Goal: Task Accomplishment & Management: Manage account settings

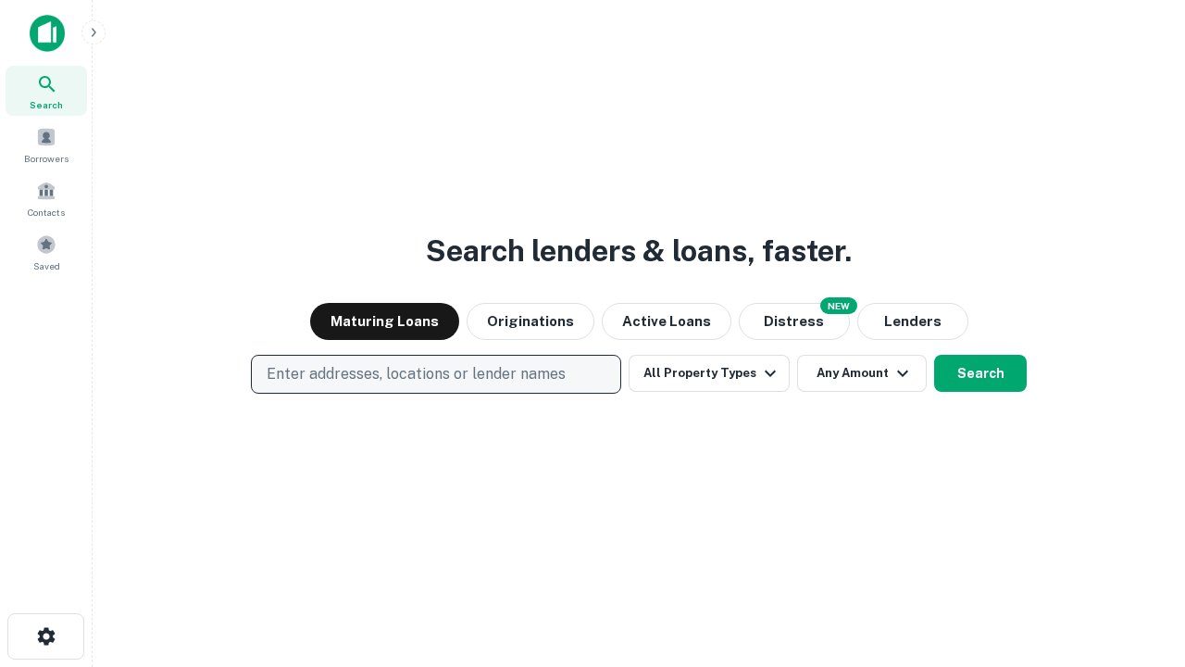
click at [435, 374] on p "Enter addresses, locations or lender names" at bounding box center [416, 374] width 299 height 22
type input "**********"
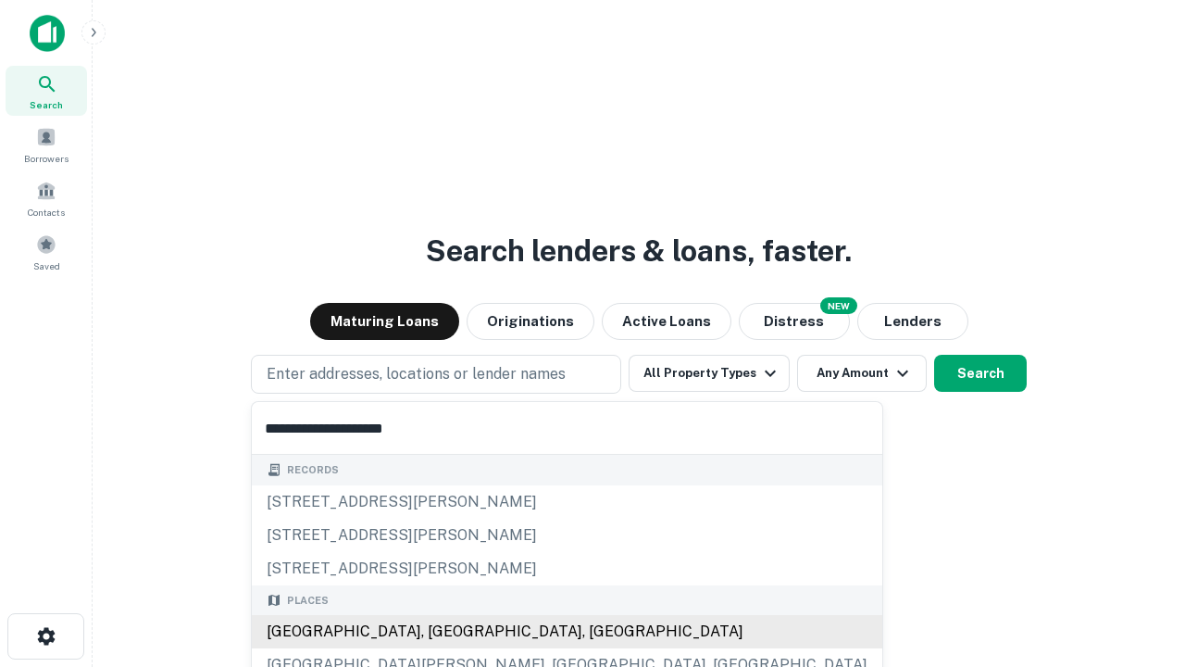
click at [443, 631] on div "[GEOGRAPHIC_DATA], [GEOGRAPHIC_DATA], [GEOGRAPHIC_DATA]" at bounding box center [567, 631] width 631 height 33
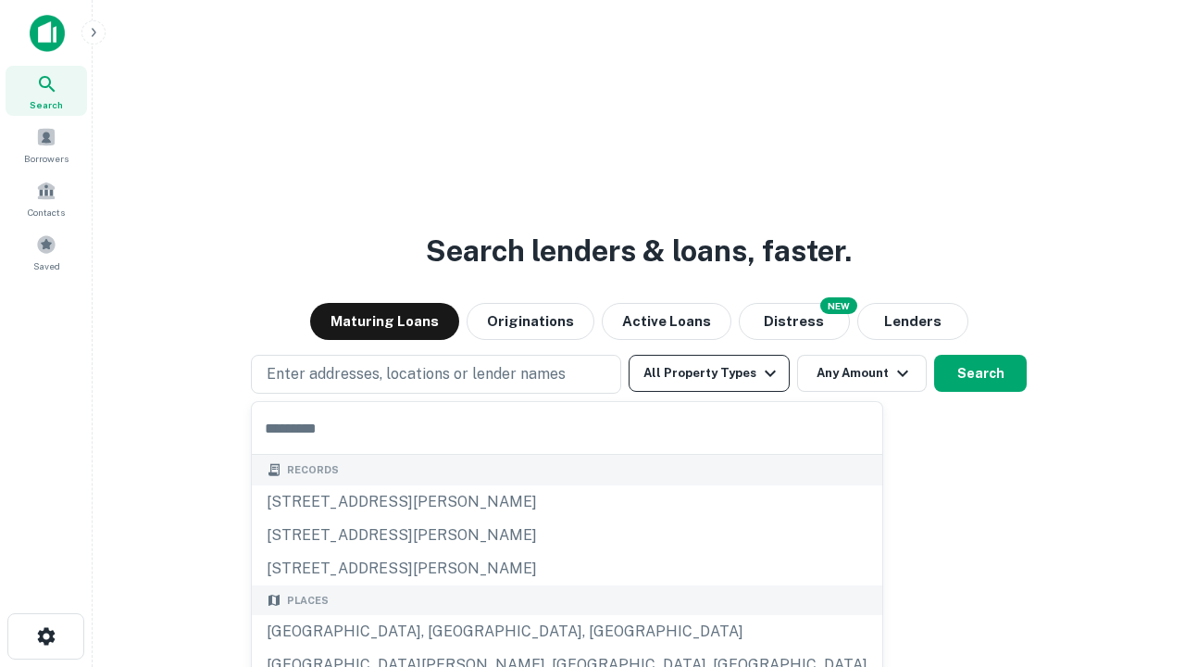
click at [709, 373] on button "All Property Types" at bounding box center [709, 373] width 161 height 37
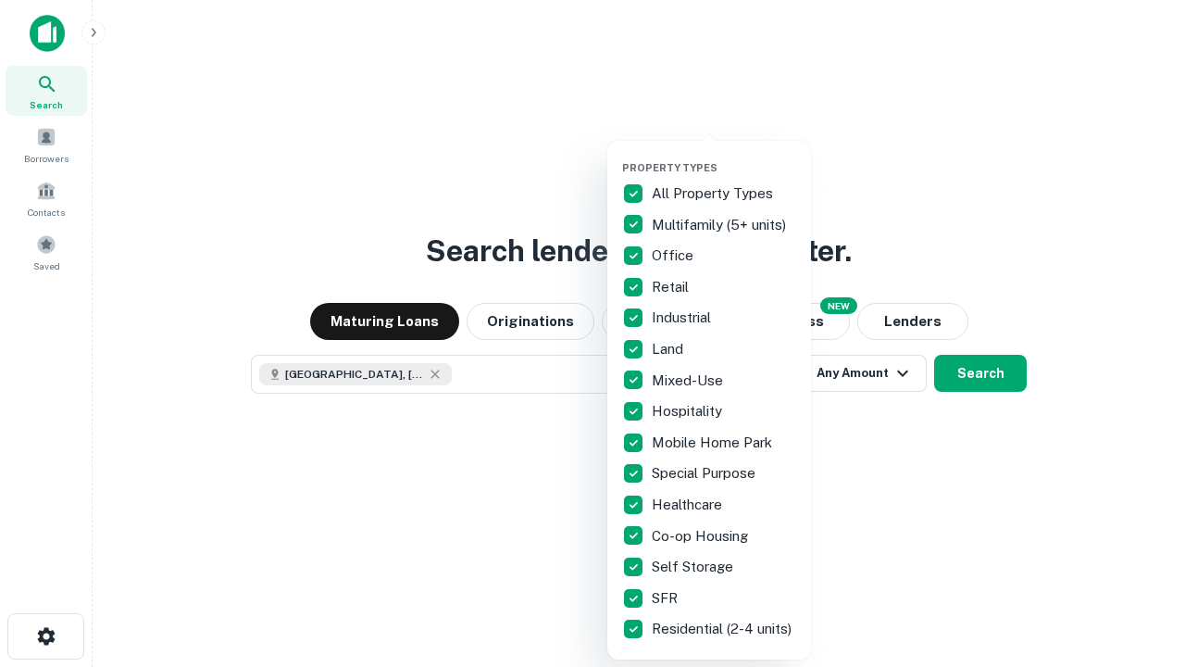
click at [724, 156] on button "button" at bounding box center [724, 156] width 204 height 1
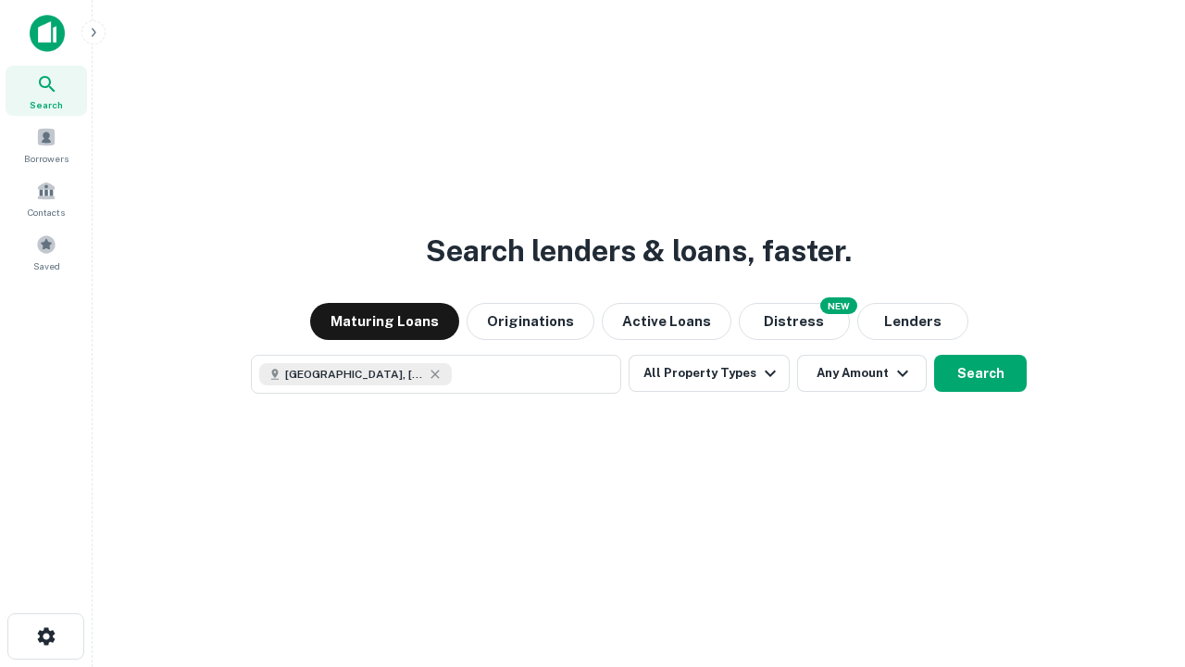
scroll to position [30, 0]
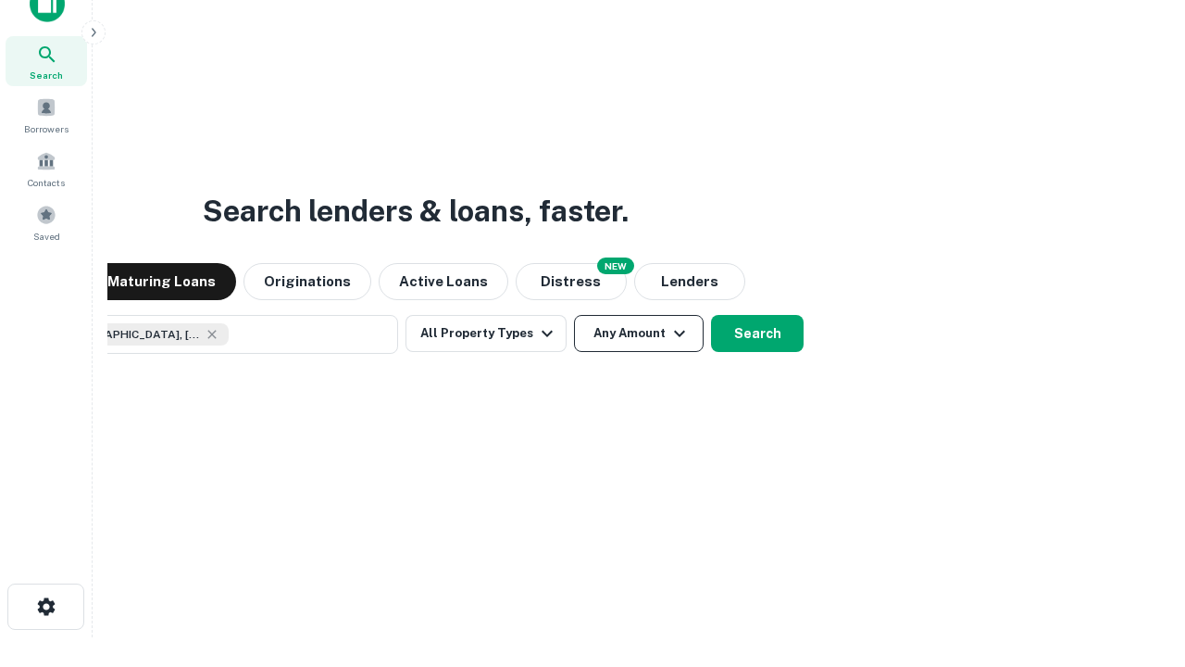
click at [574, 315] on button "Any Amount" at bounding box center [639, 333] width 130 height 37
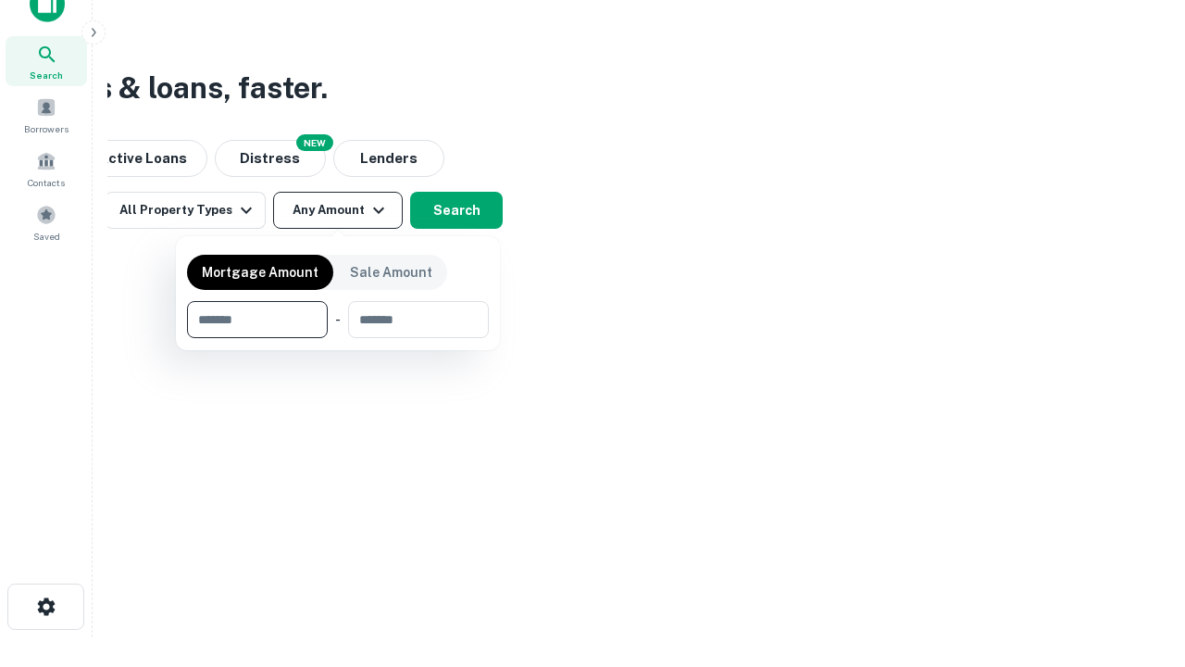
type input "*******"
click at [338, 338] on button "button" at bounding box center [338, 338] width 302 height 1
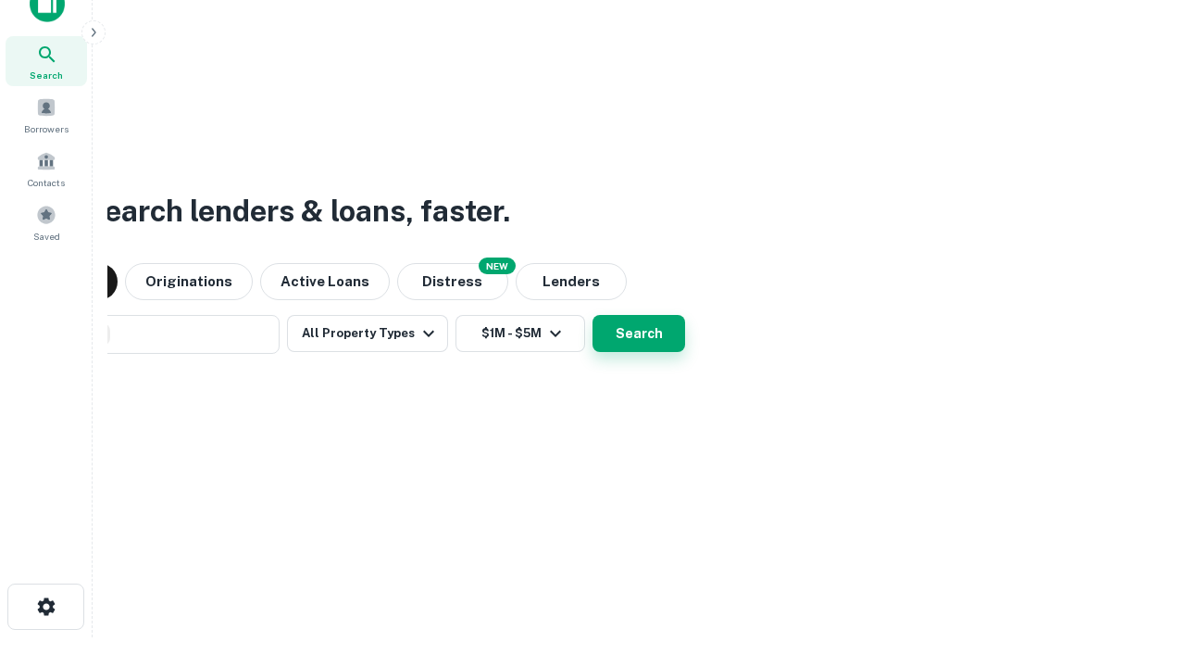
click at [593, 315] on button "Search" at bounding box center [639, 333] width 93 height 37
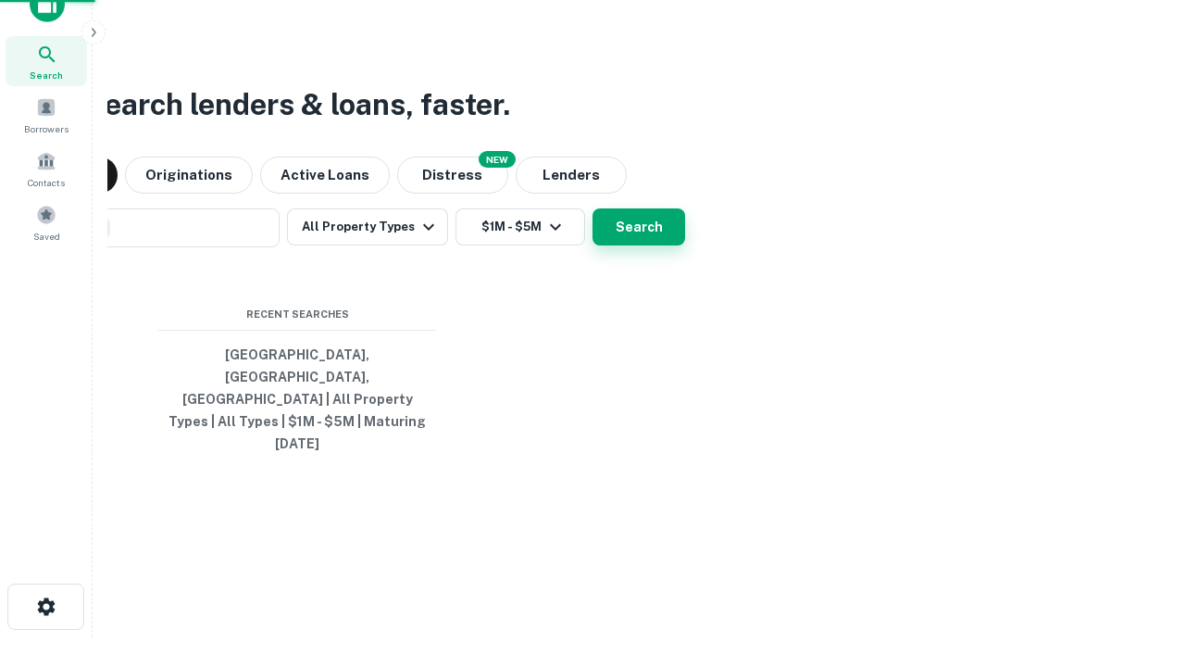
scroll to position [49, 524]
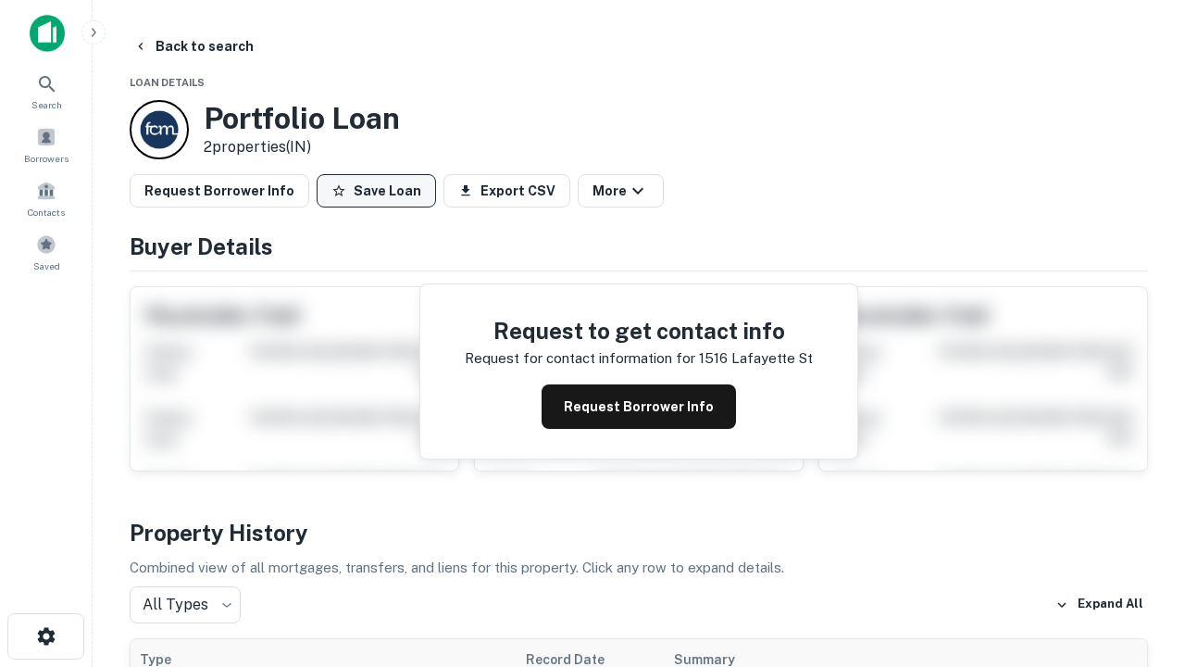
click at [376, 191] on button "Save Loan" at bounding box center [376, 190] width 119 height 33
click at [381, 191] on button "Loan Saved" at bounding box center [381, 190] width 128 height 33
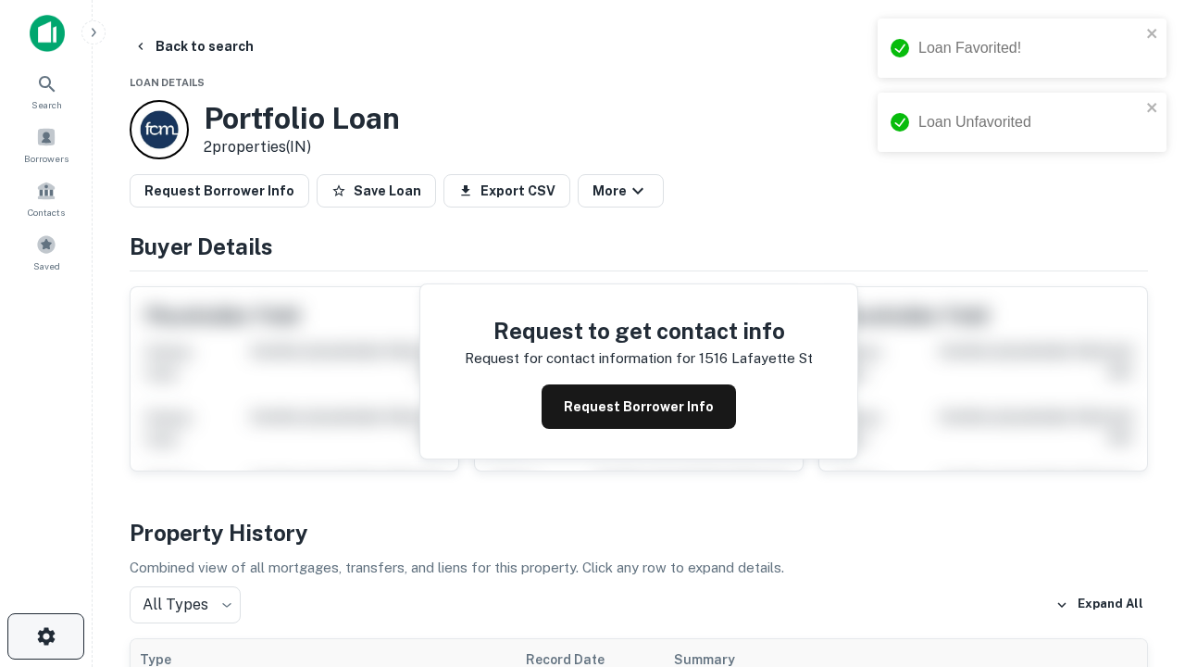
click at [45, 636] on icon "button" at bounding box center [46, 636] width 22 height 22
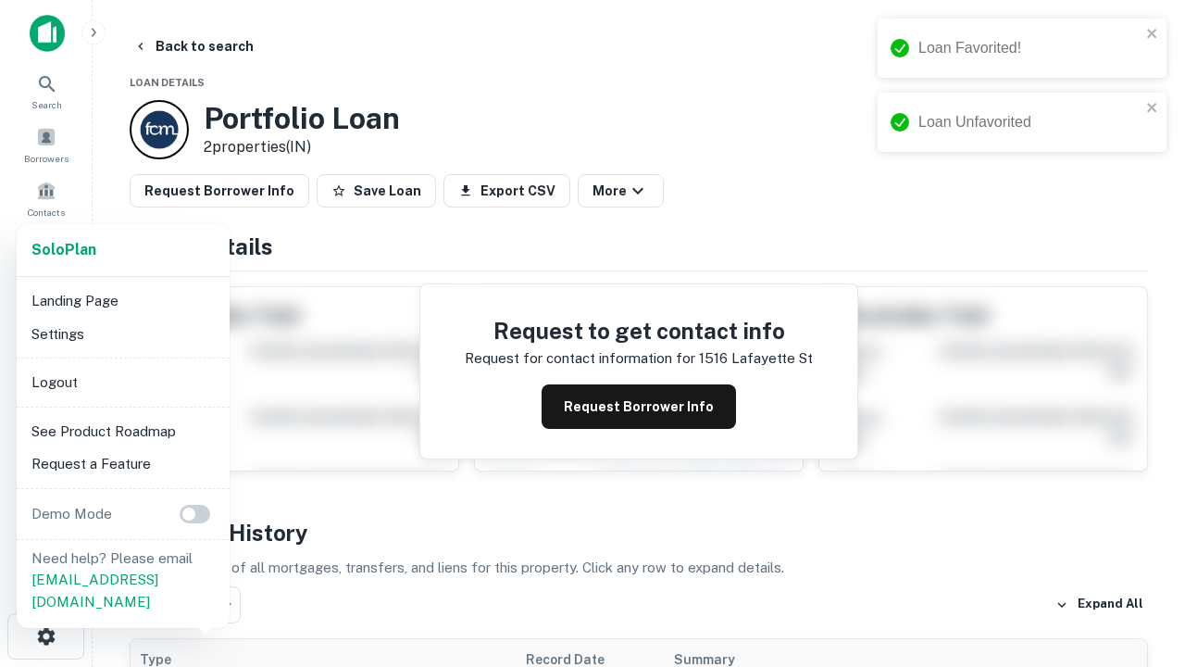
click at [122, 381] on li "Logout" at bounding box center [123, 382] width 198 height 33
